Goal: Find specific page/section: Find specific page/section

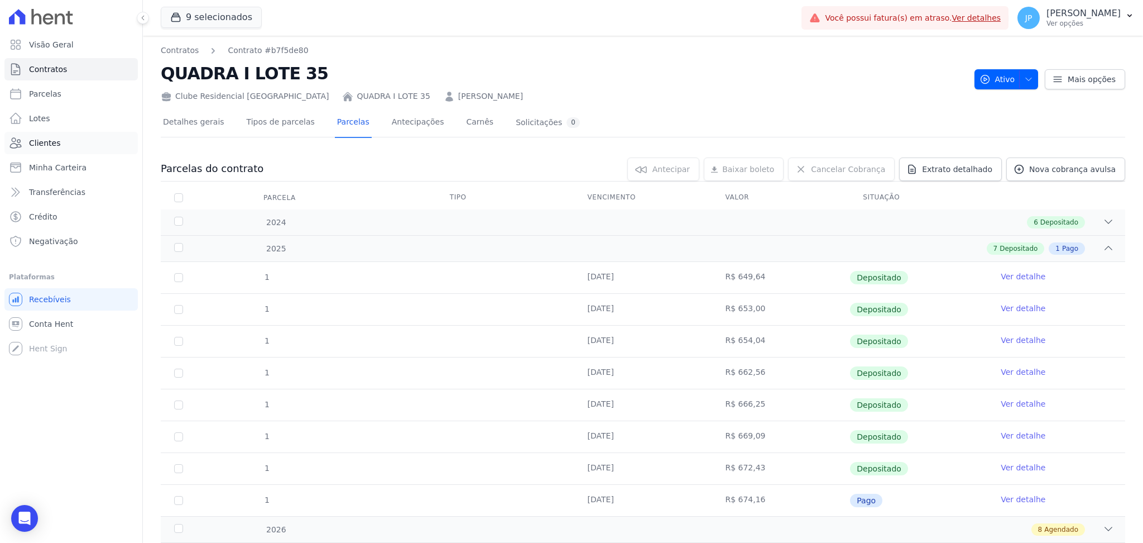
click at [74, 148] on link "Clientes" at bounding box center [70, 143] width 133 height 22
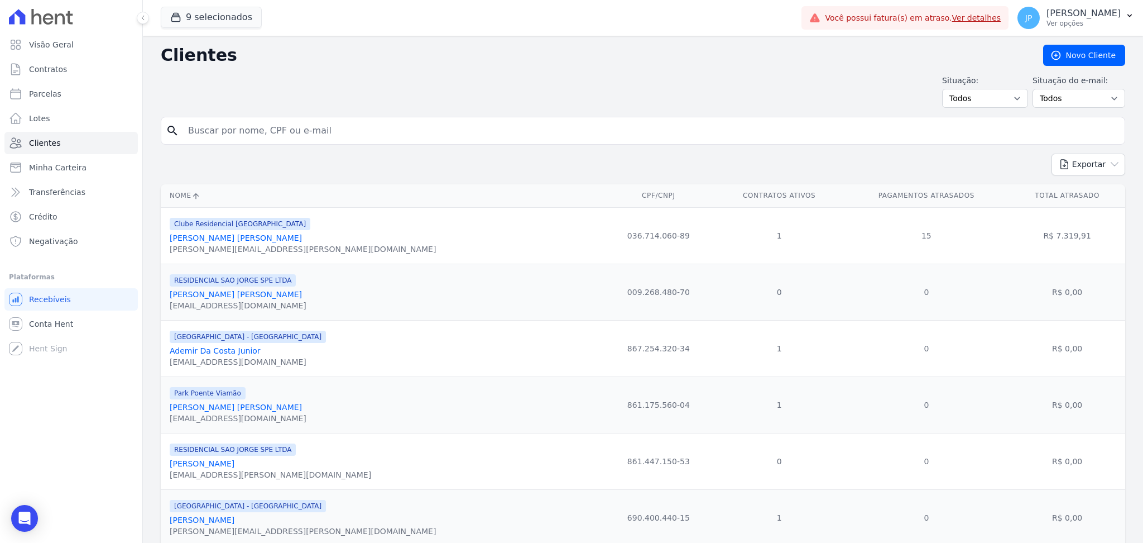
click at [306, 133] on input "search" at bounding box center [650, 130] width 939 height 22
paste input "[PERSON_NAME]"
type input "[PERSON_NAME]"
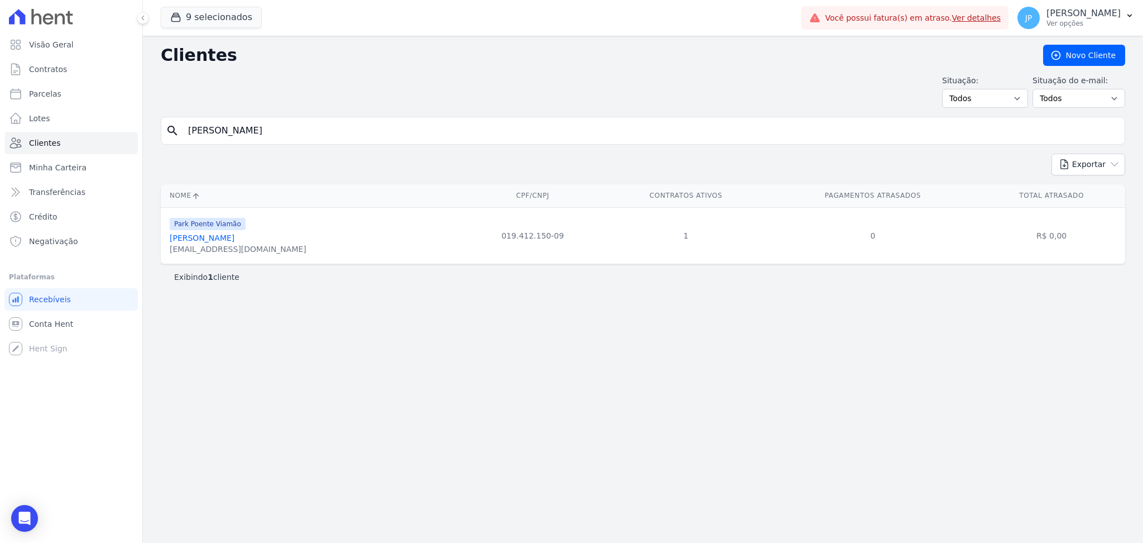
click at [211, 242] on link "[PERSON_NAME]" at bounding box center [202, 237] width 65 height 9
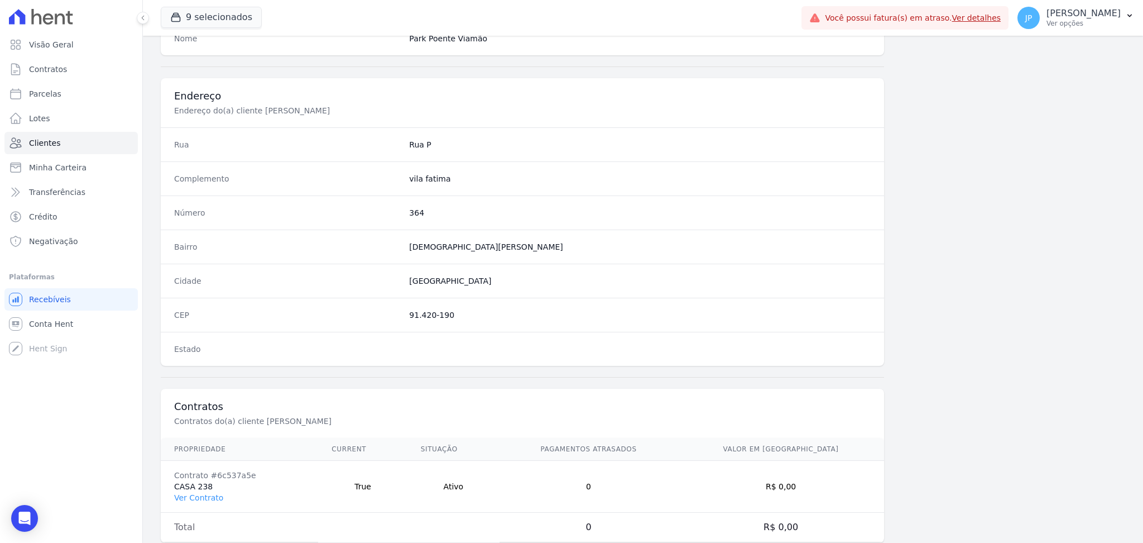
scroll to position [502, 0]
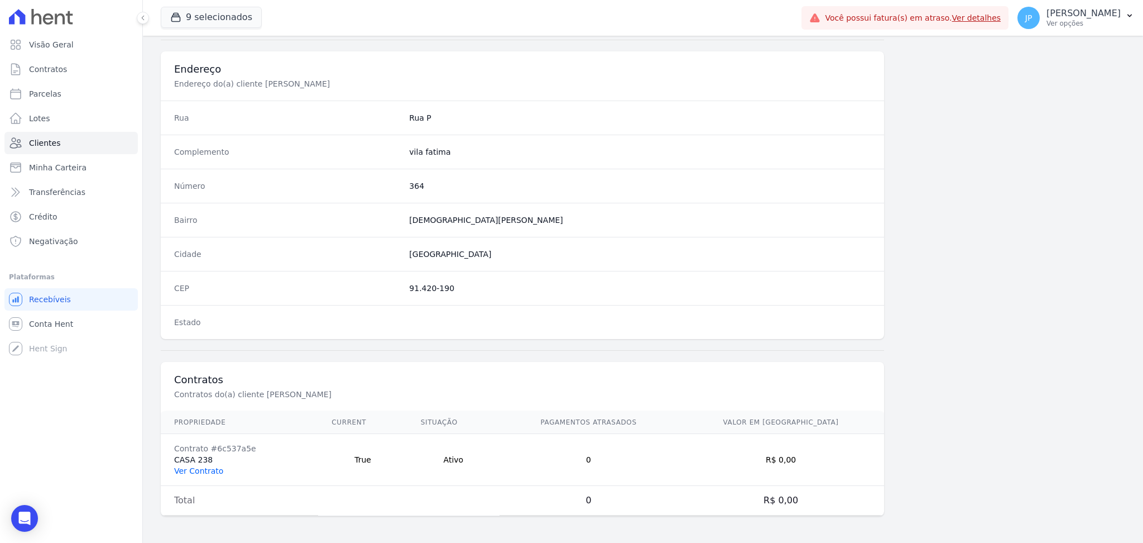
click at [180, 474] on link "Ver Contrato" at bounding box center [198, 470] width 49 height 9
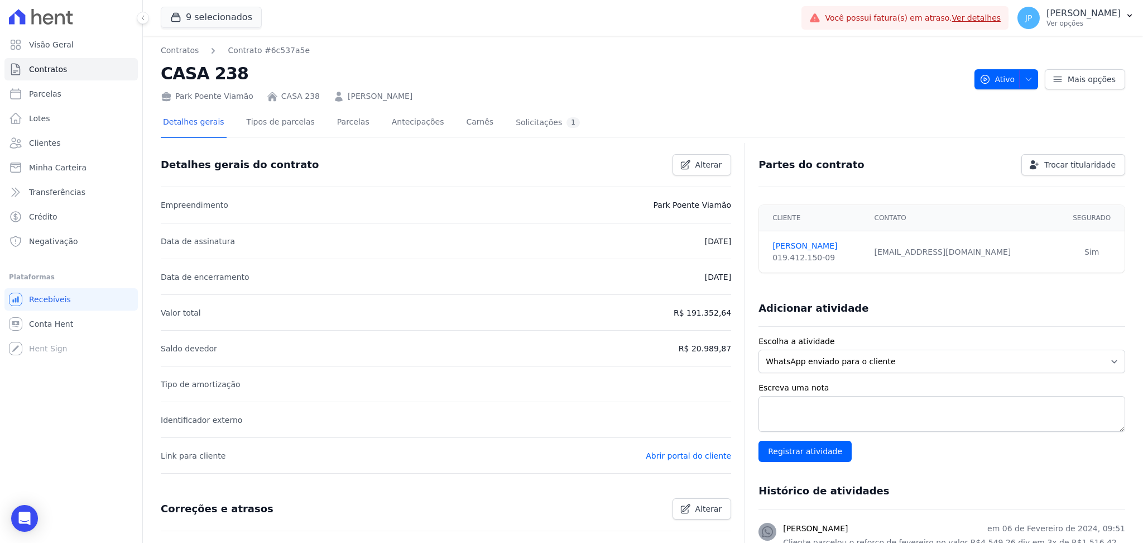
click at [355, 126] on div "Detalhes gerais Tipos de parcelas [GEOGRAPHIC_DATA] Antecipações [PERSON_NAME] …" at bounding box center [371, 123] width 421 height 30
click at [339, 121] on link "Parcelas" at bounding box center [353, 123] width 37 height 30
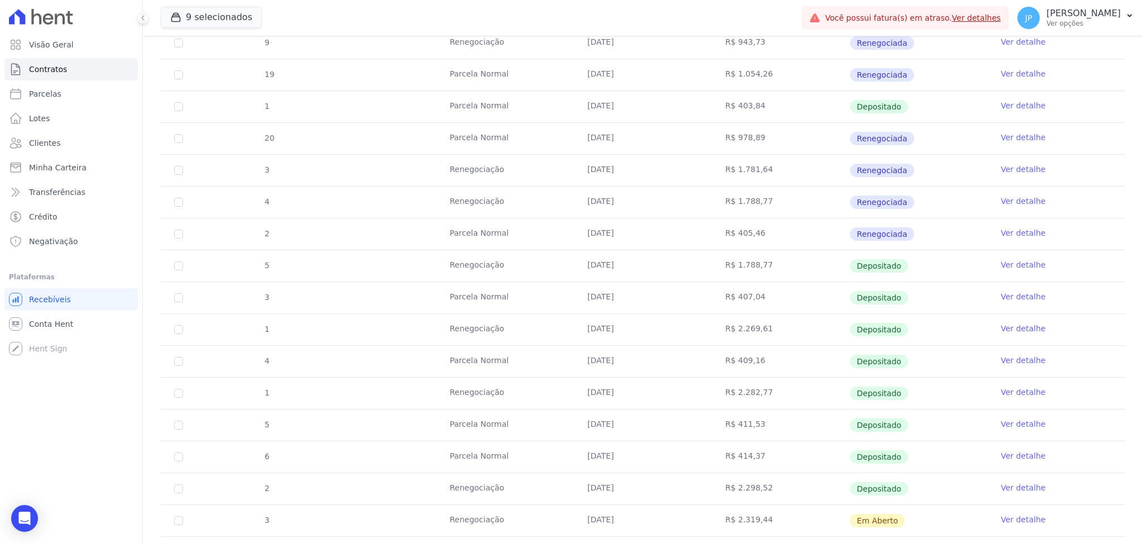
scroll to position [595, 0]
